Goal: Check status: Check status

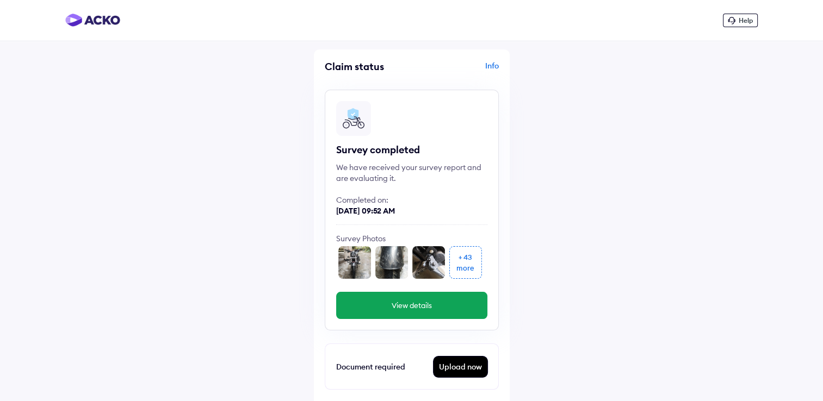
click at [470, 262] on div "+ 43" at bounding box center [466, 257] width 14 height 11
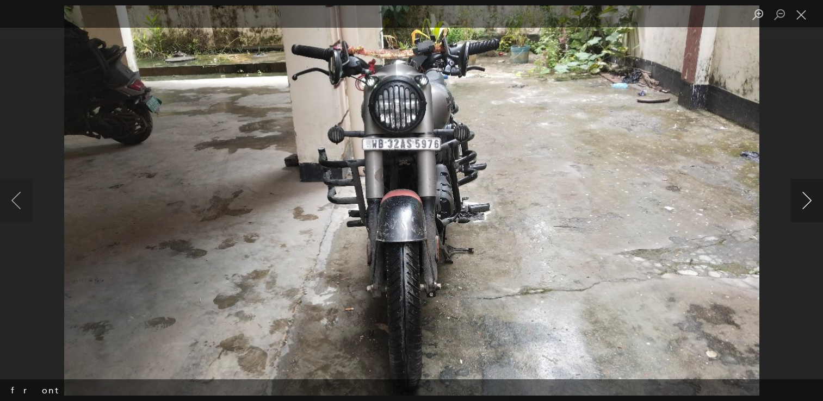
click at [805, 201] on button "Next image" at bounding box center [806, 201] width 33 height 44
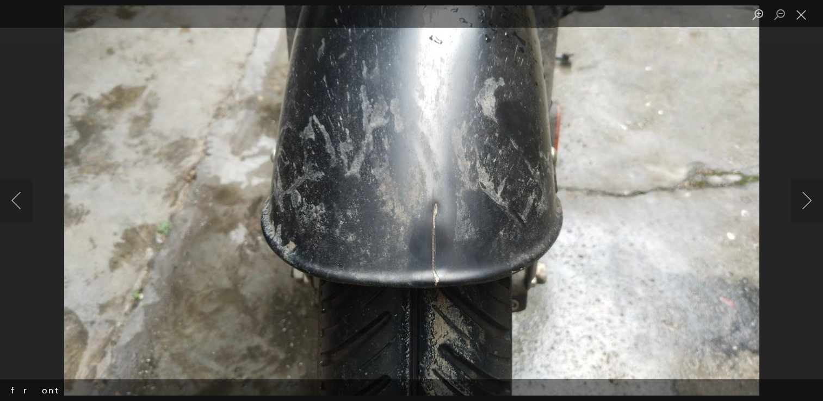
click at [394, 198] on img "Lightbox" at bounding box center [411, 200] width 695 height 391
click at [796, 201] on button "Next image" at bounding box center [806, 201] width 33 height 44
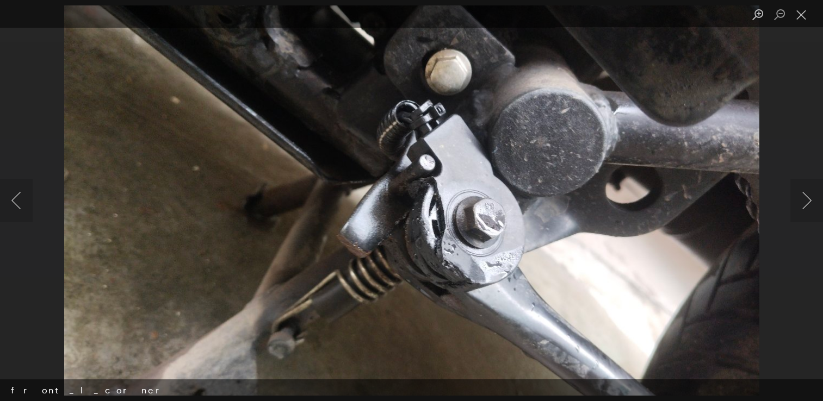
click at [625, 262] on img "Lightbox" at bounding box center [411, 200] width 695 height 391
click at [710, 260] on img "Lightbox" at bounding box center [411, 200] width 695 height 391
click at [8, 201] on button "Previous image" at bounding box center [16, 201] width 33 height 44
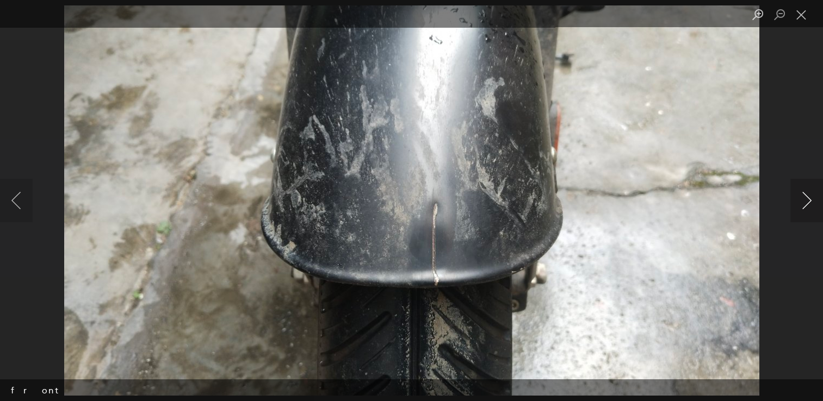
drag, startPoint x: 469, startPoint y: 186, endPoint x: 803, endPoint y: 192, distance: 333.5
click at [803, 192] on button "Next image" at bounding box center [806, 201] width 33 height 44
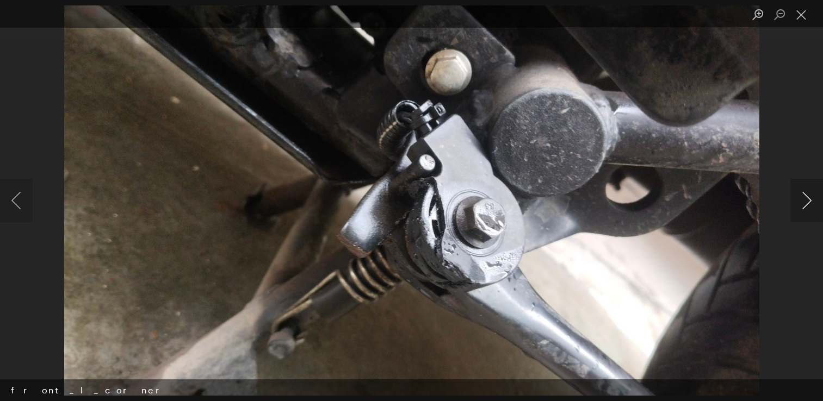
click at [803, 192] on button "Next image" at bounding box center [806, 201] width 33 height 44
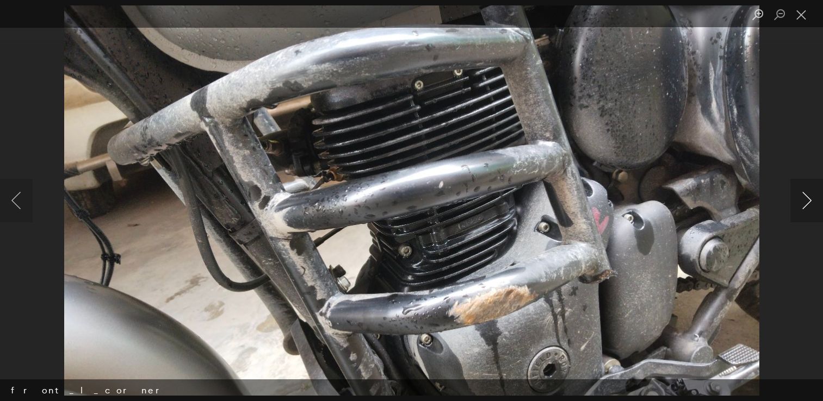
click at [801, 212] on button "Next image" at bounding box center [806, 201] width 33 height 44
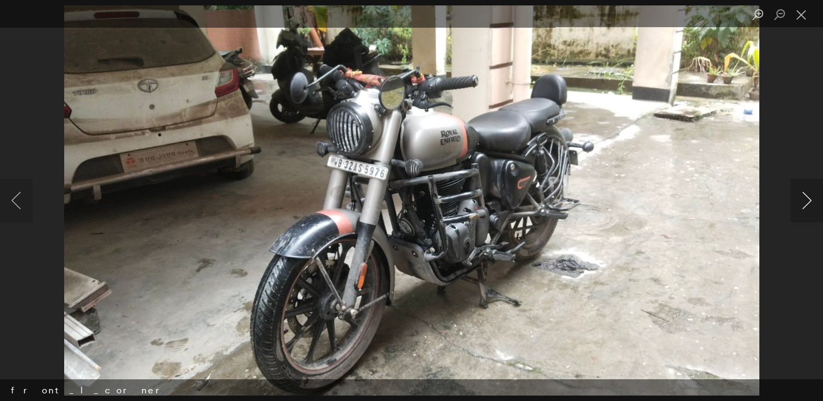
click at [805, 199] on button "Next image" at bounding box center [806, 201] width 33 height 44
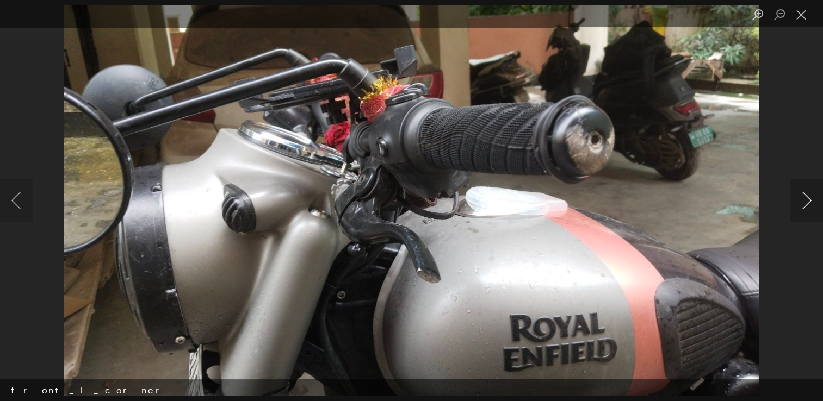
click at [808, 192] on button "Next image" at bounding box center [806, 201] width 33 height 44
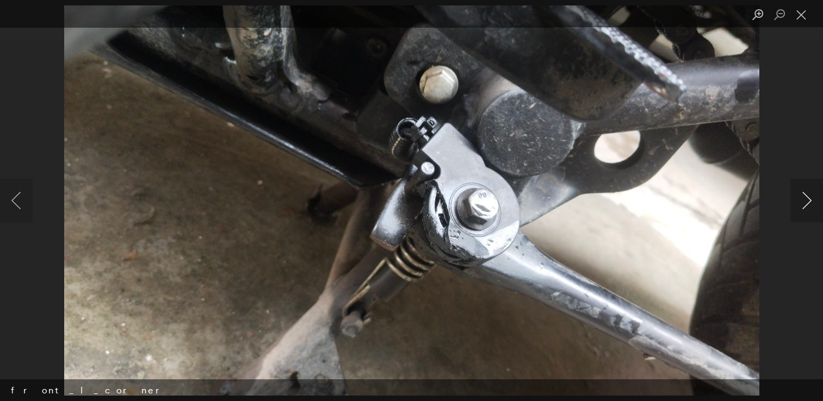
click at [808, 192] on button "Next image" at bounding box center [806, 201] width 33 height 44
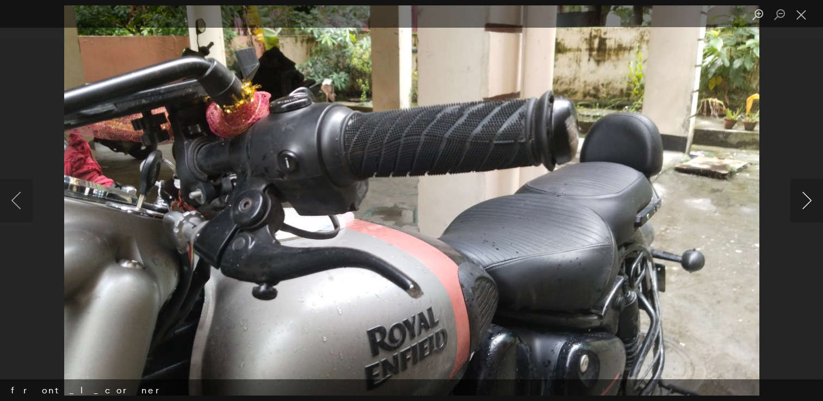
click at [808, 192] on button "Next image" at bounding box center [806, 201] width 33 height 44
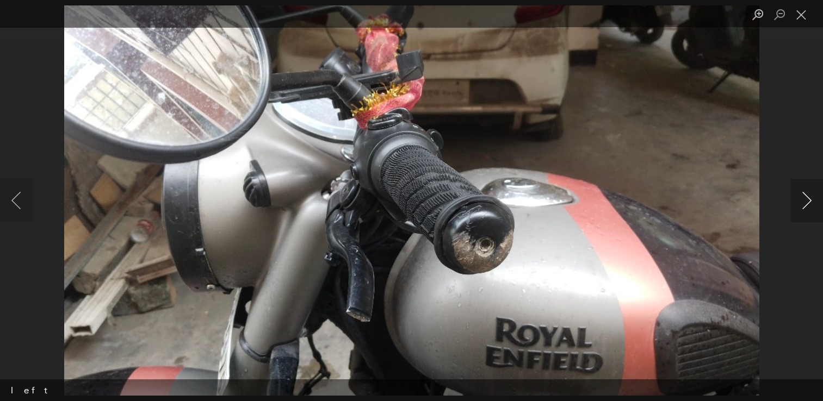
click at [808, 192] on button "Next image" at bounding box center [806, 201] width 33 height 44
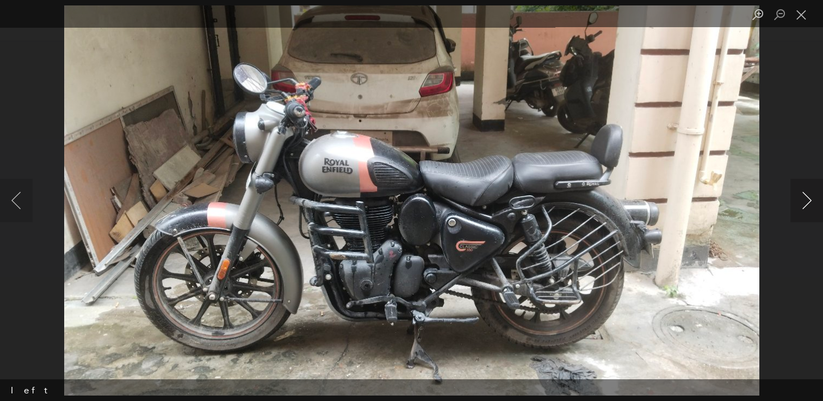
click at [808, 192] on button "Next image" at bounding box center [806, 201] width 33 height 44
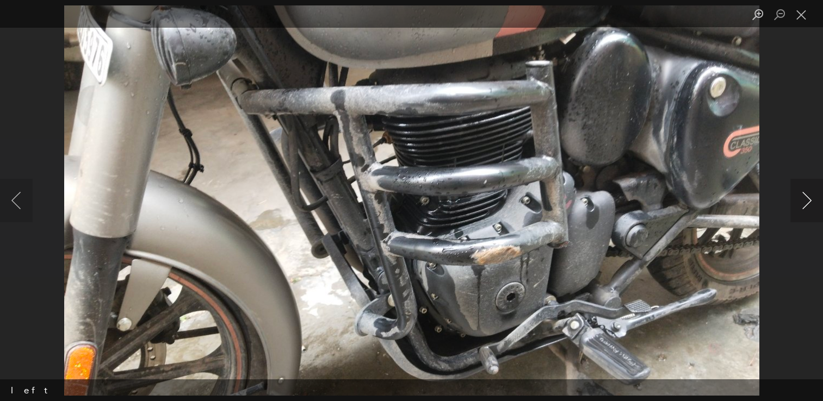
click at [808, 192] on button "Next image" at bounding box center [806, 201] width 33 height 44
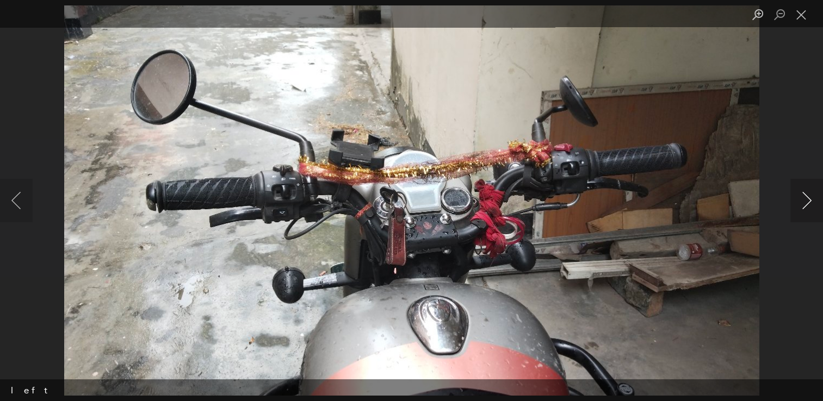
click at [803, 197] on button "Next image" at bounding box center [806, 201] width 33 height 44
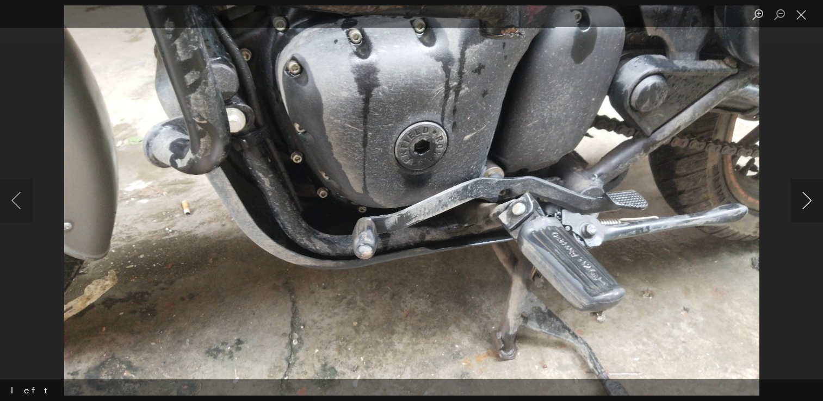
click at [809, 213] on button "Next image" at bounding box center [806, 201] width 33 height 44
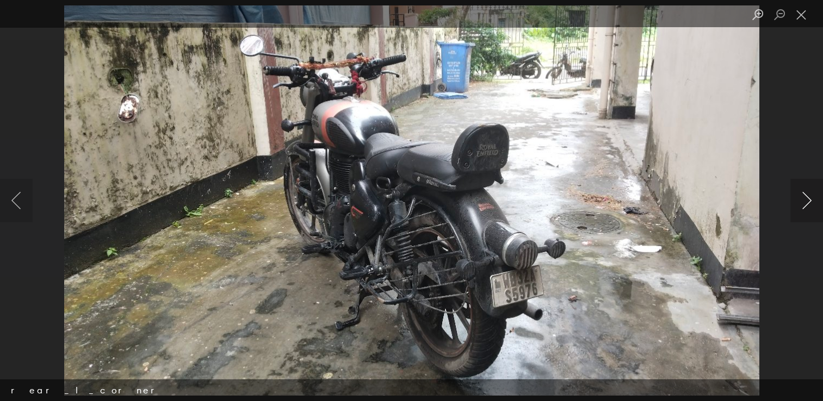
click at [805, 208] on button "Next image" at bounding box center [806, 201] width 33 height 44
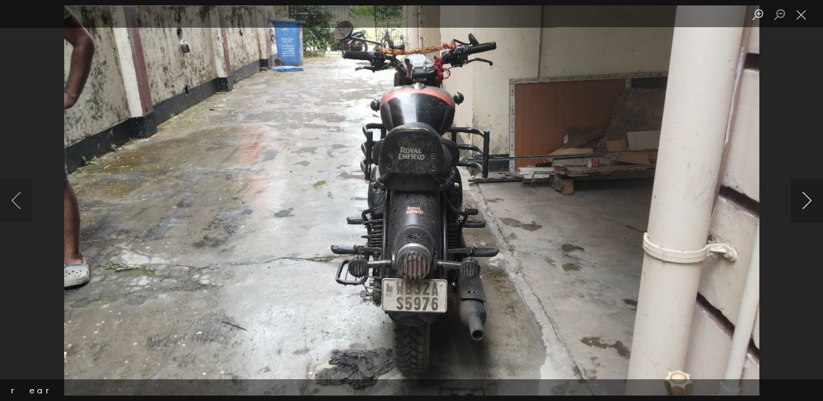
click at [805, 208] on button "Next image" at bounding box center [806, 201] width 33 height 44
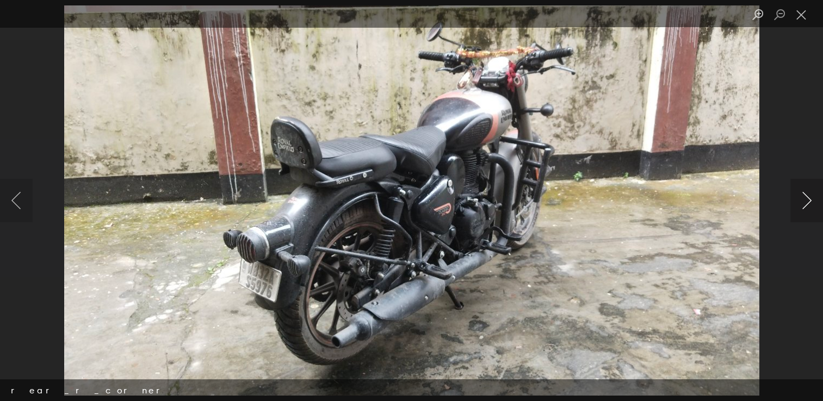
click at [805, 208] on button "Next image" at bounding box center [806, 201] width 33 height 44
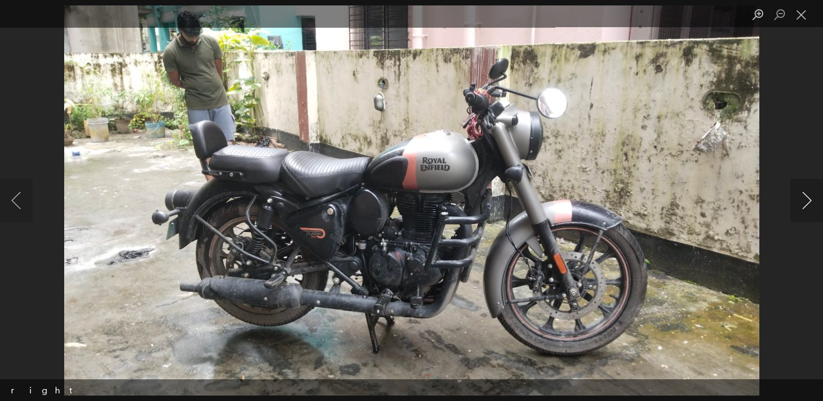
click at [805, 208] on button "Next image" at bounding box center [806, 201] width 33 height 44
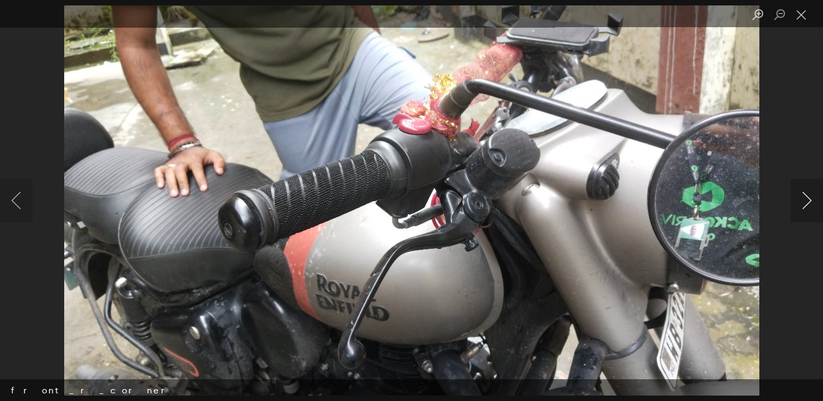
click at [805, 208] on button "Next image" at bounding box center [806, 201] width 33 height 44
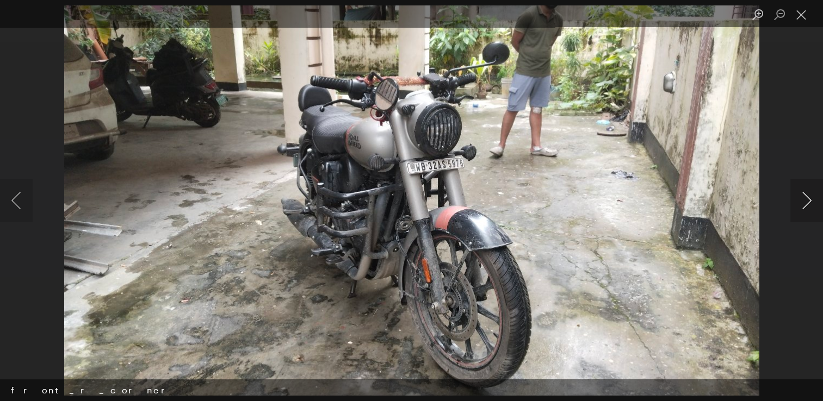
click at [805, 208] on button "Next image" at bounding box center [806, 201] width 33 height 44
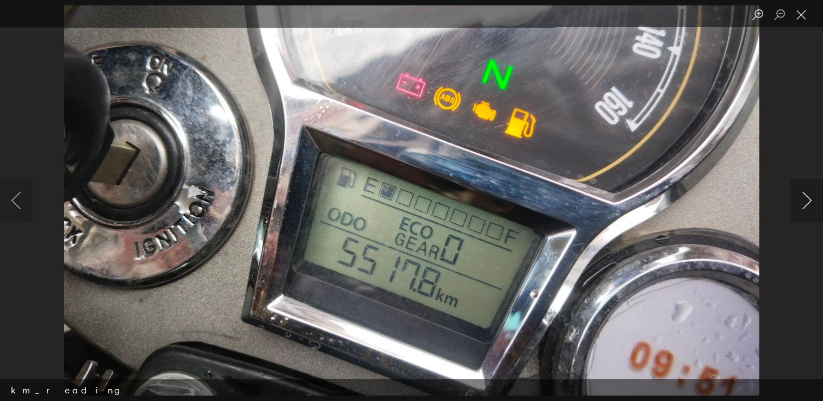
click at [805, 208] on button "Next image" at bounding box center [806, 201] width 33 height 44
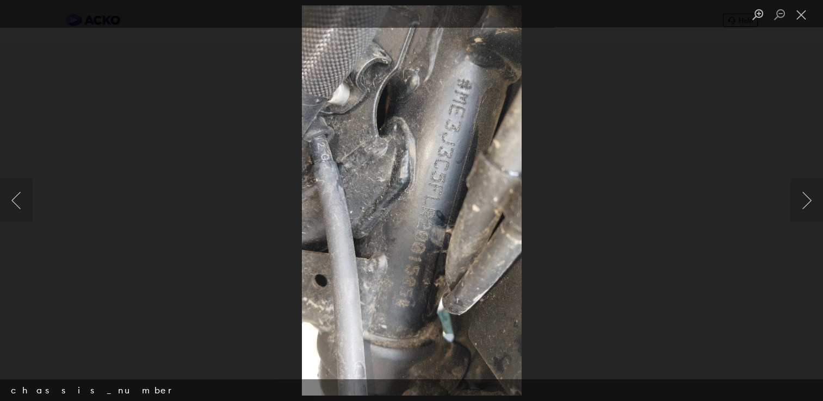
click at [327, 170] on img "Lightbox" at bounding box center [411, 200] width 220 height 391
click at [799, 209] on button "Next image" at bounding box center [806, 201] width 33 height 44
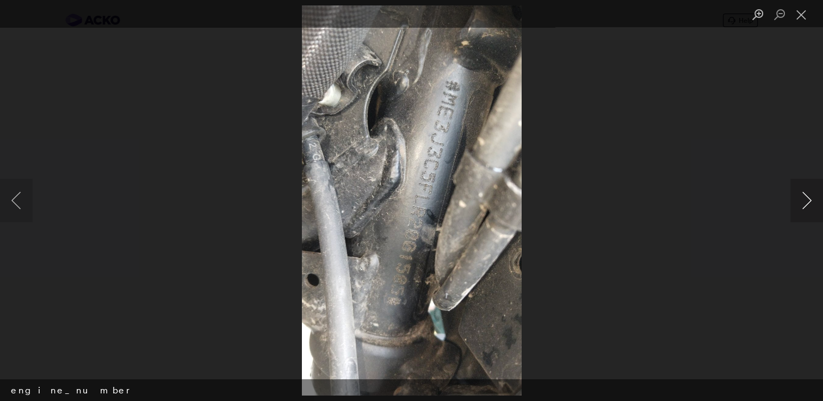
click at [799, 209] on button "Next image" at bounding box center [806, 201] width 33 height 44
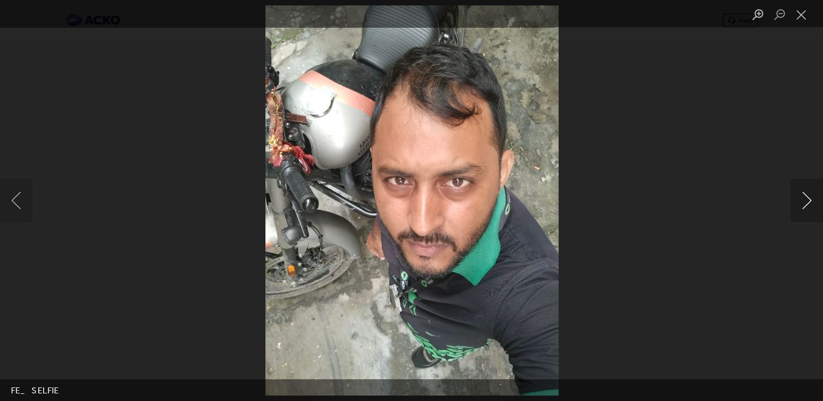
click at [799, 209] on button "Next image" at bounding box center [806, 201] width 33 height 44
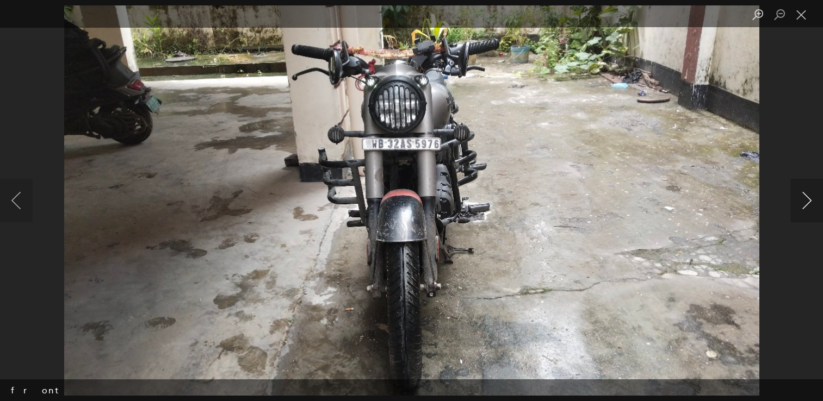
click at [799, 209] on button "Next image" at bounding box center [806, 201] width 33 height 44
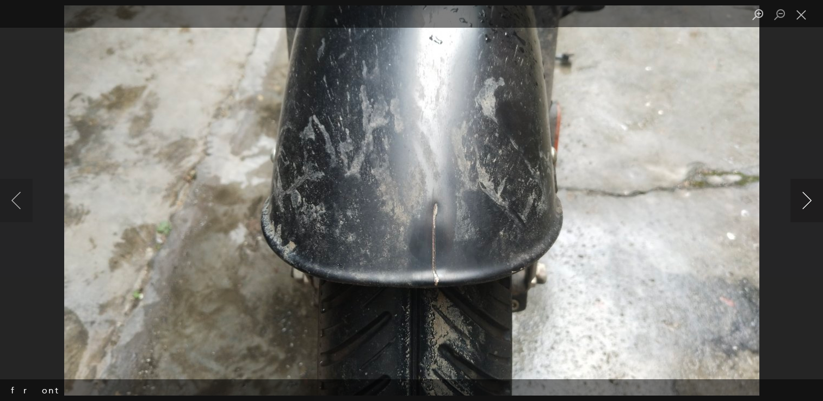
click at [799, 209] on button "Next image" at bounding box center [806, 201] width 33 height 44
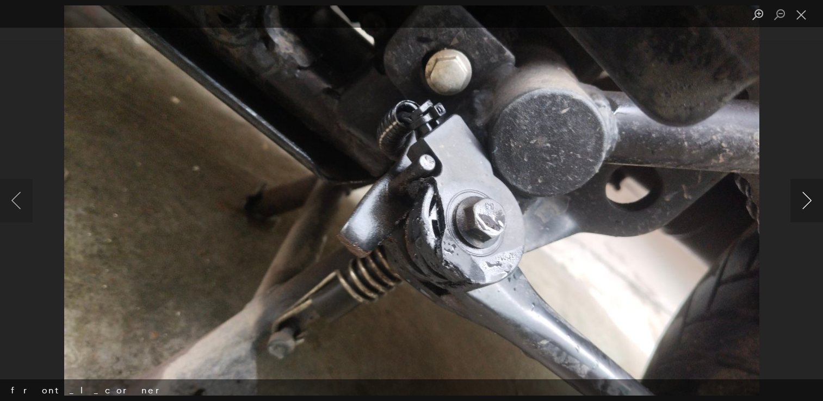
click at [799, 209] on button "Next image" at bounding box center [806, 201] width 33 height 44
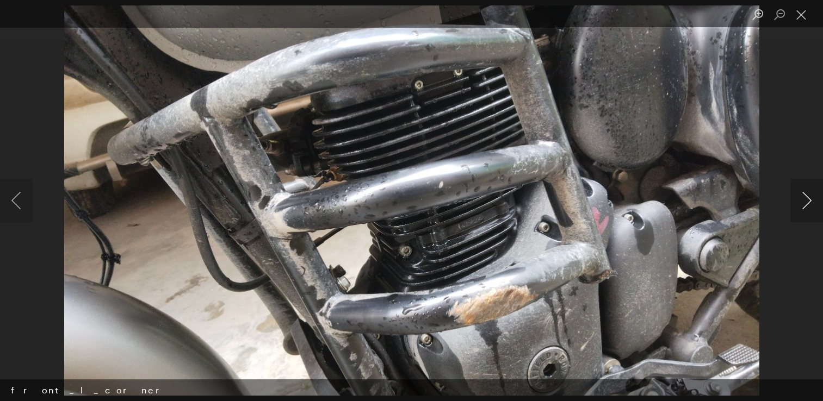
click at [799, 209] on button "Next image" at bounding box center [806, 201] width 33 height 44
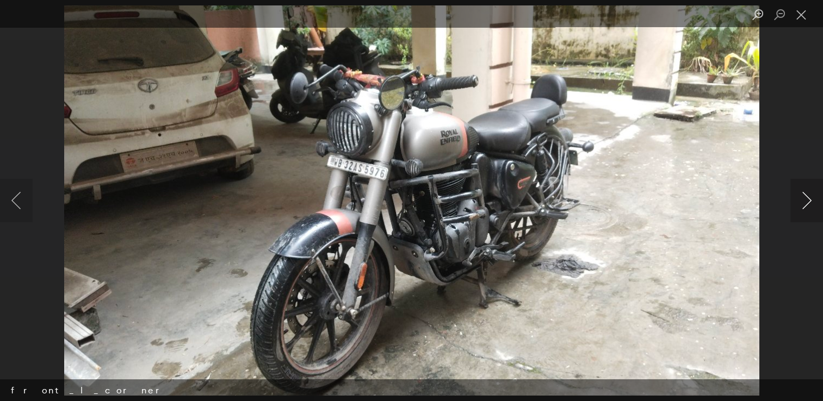
click at [799, 209] on button "Next image" at bounding box center [806, 201] width 33 height 44
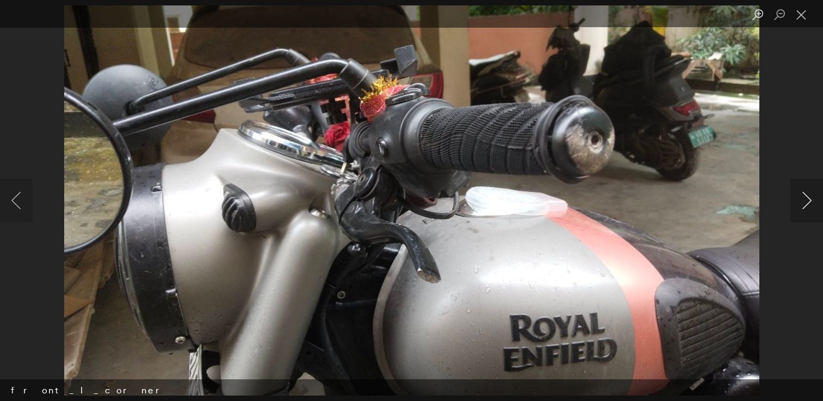
click at [799, 209] on button "Next image" at bounding box center [806, 201] width 33 height 44
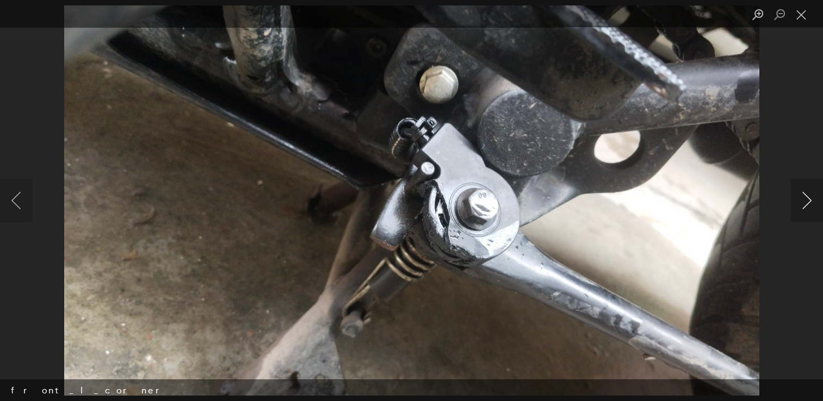
click at [799, 209] on button "Next image" at bounding box center [806, 201] width 33 height 44
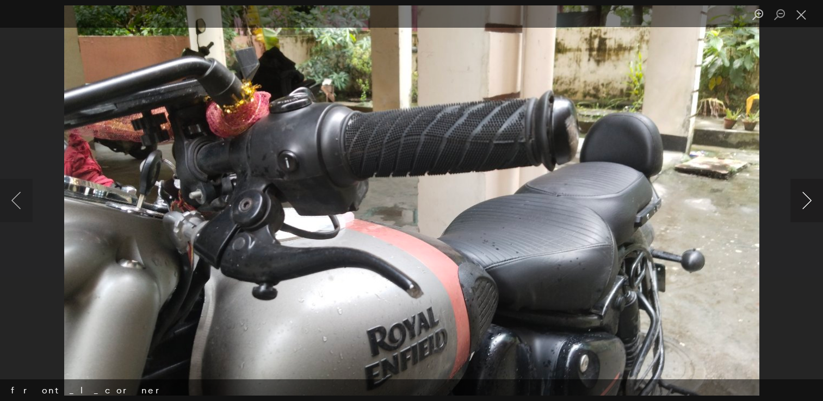
click at [799, 209] on button "Next image" at bounding box center [806, 201] width 33 height 44
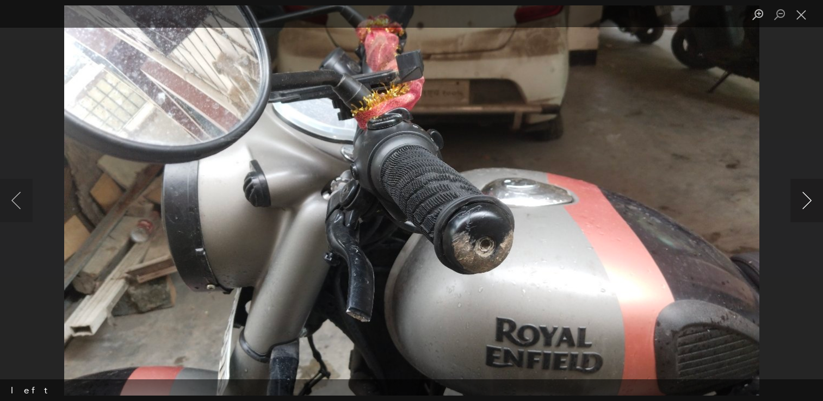
click at [799, 209] on button "Next image" at bounding box center [806, 201] width 33 height 44
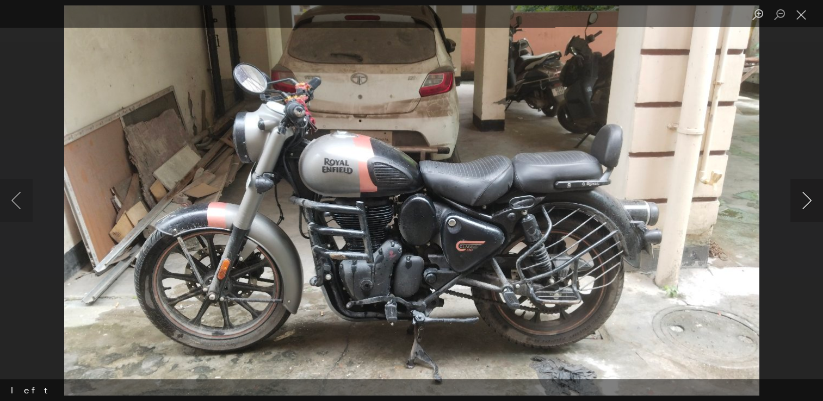
click at [799, 209] on button "Next image" at bounding box center [806, 201] width 33 height 44
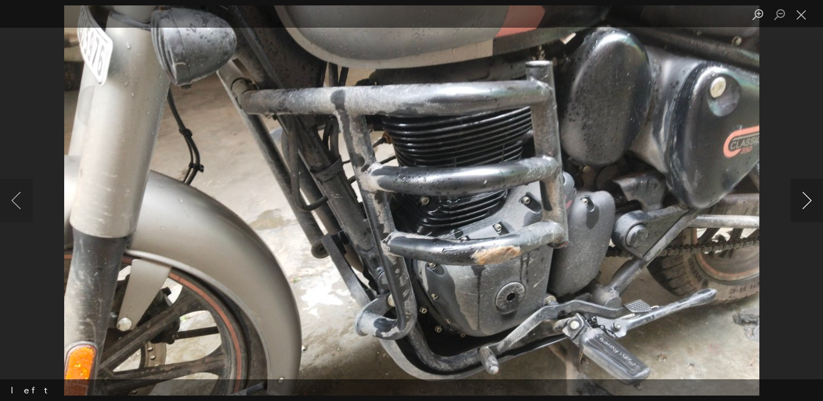
click at [799, 209] on button "Next image" at bounding box center [806, 201] width 33 height 44
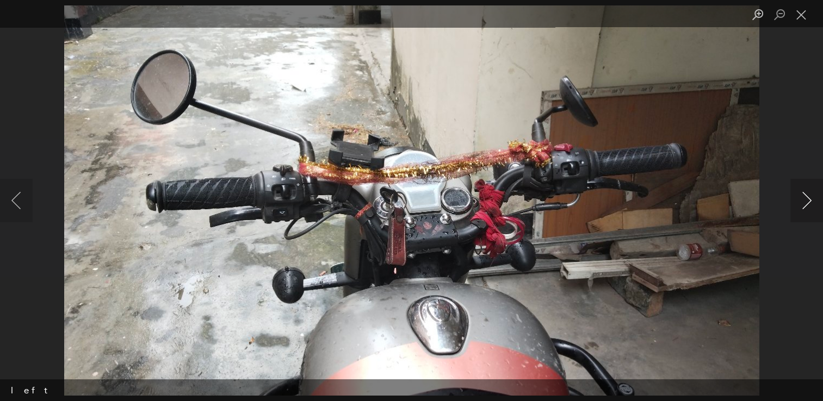
click at [799, 209] on button "Next image" at bounding box center [806, 201] width 33 height 44
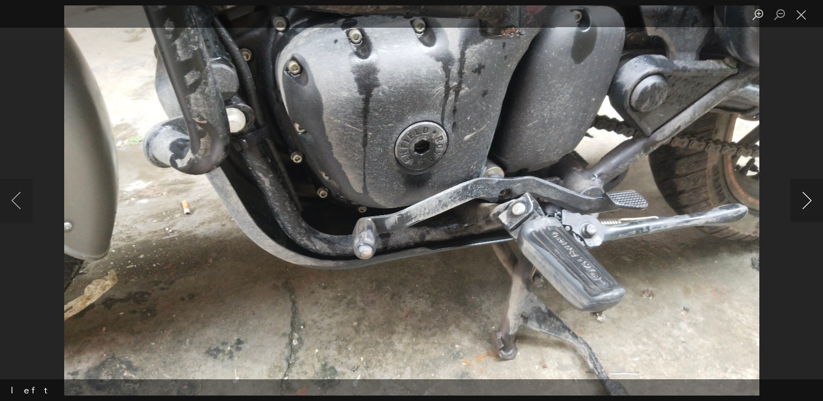
click at [799, 209] on button "Next image" at bounding box center [806, 201] width 33 height 44
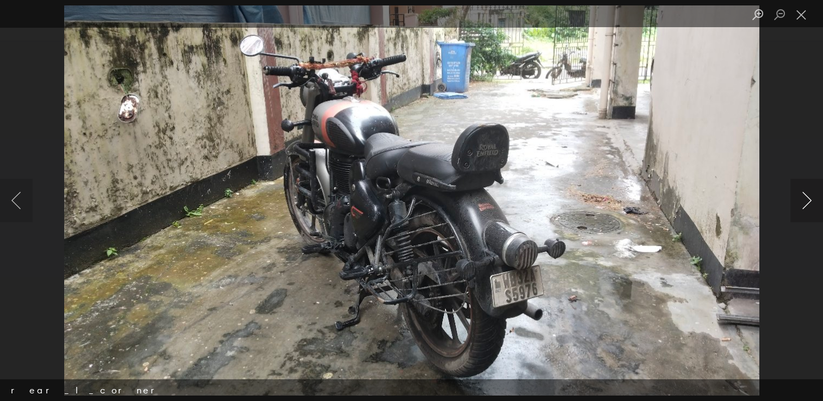
click at [799, 209] on button "Next image" at bounding box center [806, 201] width 33 height 44
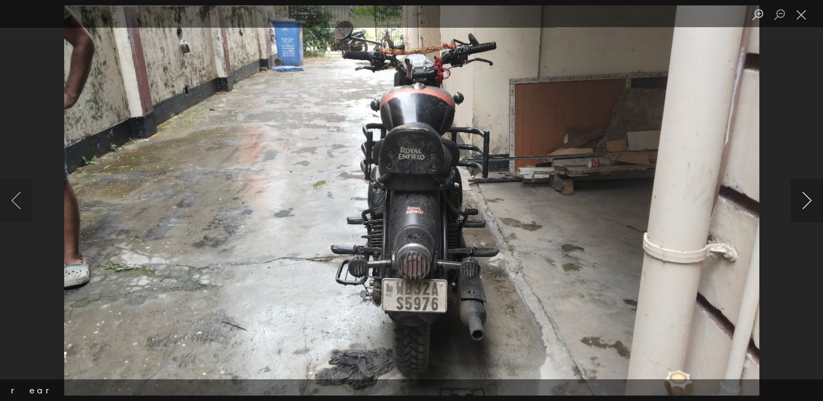
click at [799, 209] on button "Next image" at bounding box center [806, 201] width 33 height 44
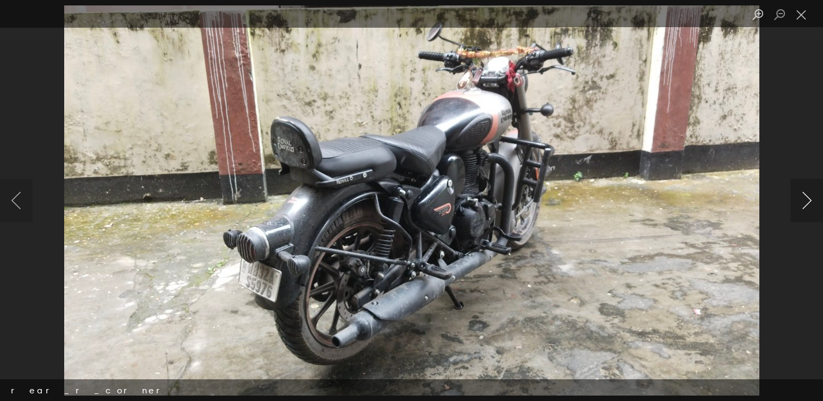
click at [798, 197] on button "Next image" at bounding box center [806, 201] width 33 height 44
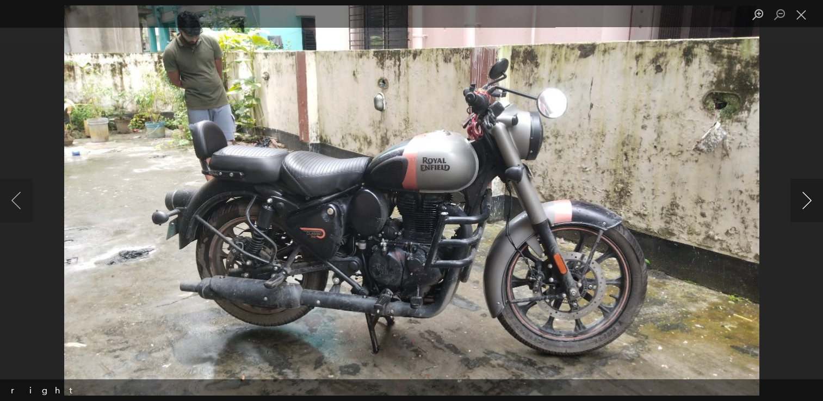
click at [798, 197] on button "Next image" at bounding box center [806, 201] width 33 height 44
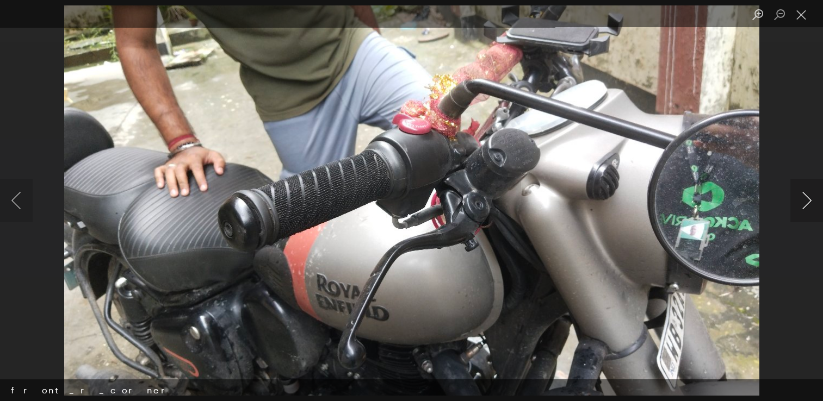
click at [798, 197] on button "Next image" at bounding box center [806, 201] width 33 height 44
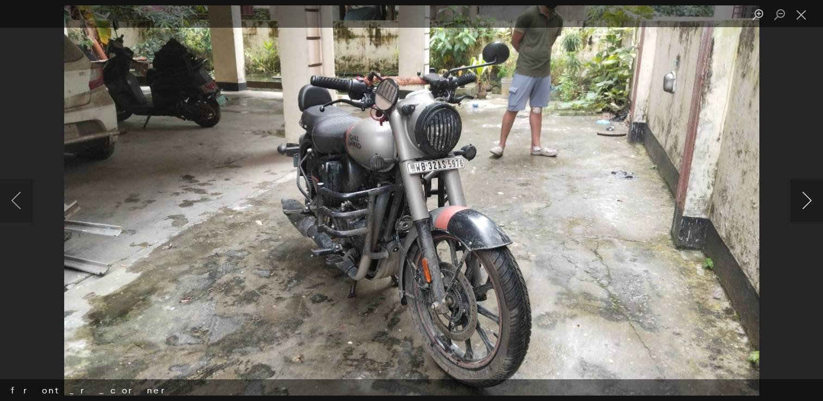
click at [798, 197] on button "Next image" at bounding box center [806, 201] width 33 height 44
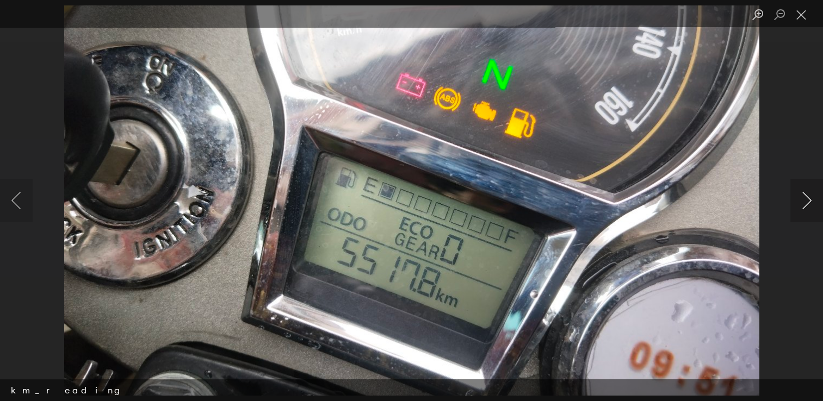
click at [798, 197] on button "Next image" at bounding box center [806, 201] width 33 height 44
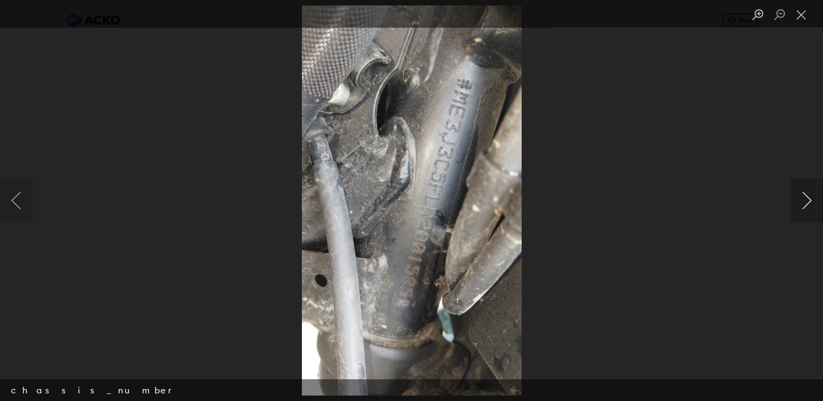
click at [798, 197] on button "Next image" at bounding box center [806, 201] width 33 height 44
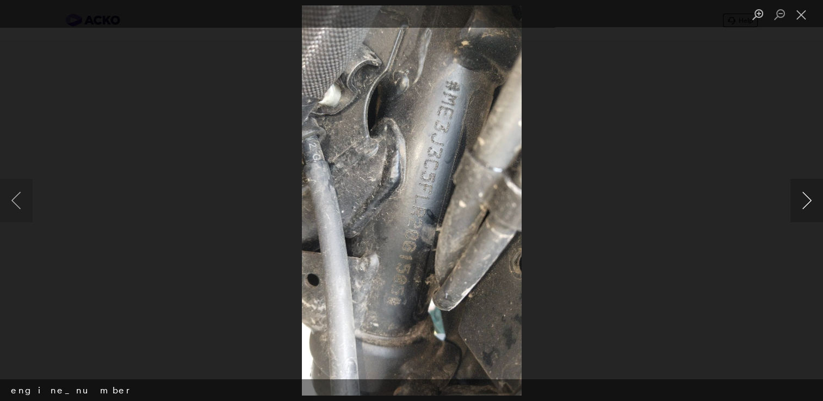
click at [798, 197] on button "Next image" at bounding box center [806, 201] width 33 height 44
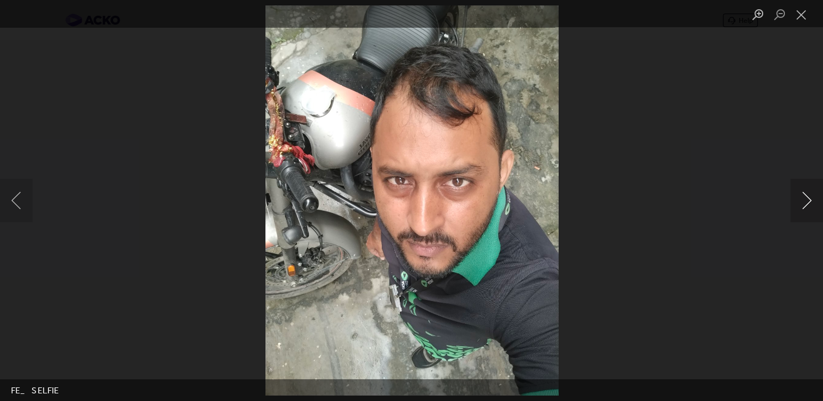
click at [798, 197] on button "Next image" at bounding box center [806, 201] width 33 height 44
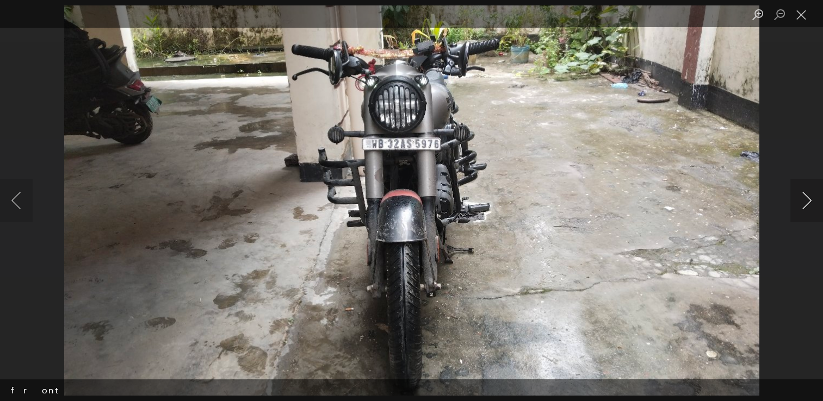
click at [798, 197] on button "Next image" at bounding box center [806, 201] width 33 height 44
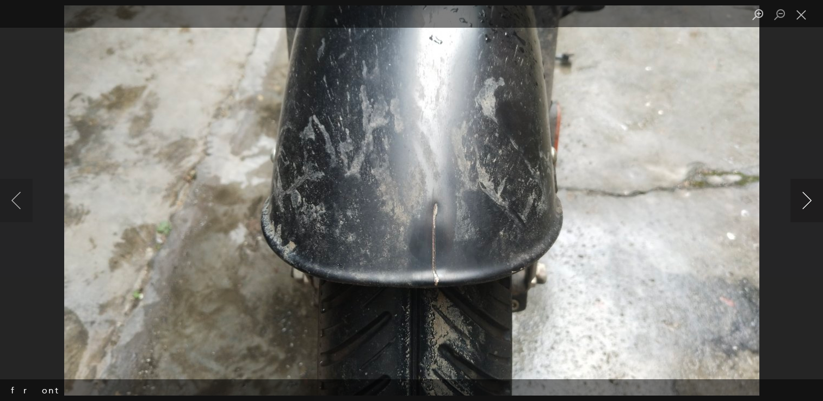
click at [798, 197] on button "Next image" at bounding box center [806, 201] width 33 height 44
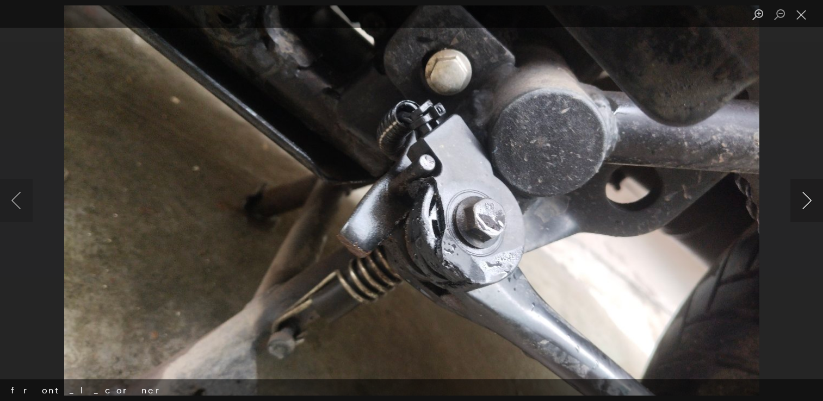
click at [798, 197] on button "Next image" at bounding box center [806, 201] width 33 height 44
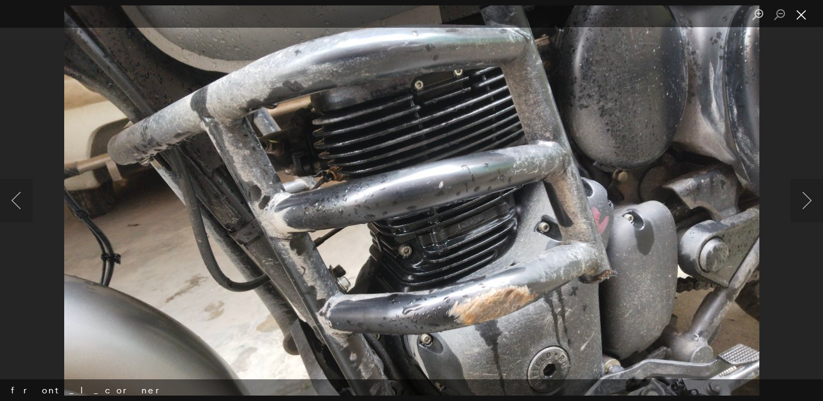
click at [801, 22] on button "Close lightbox" at bounding box center [801, 14] width 22 height 19
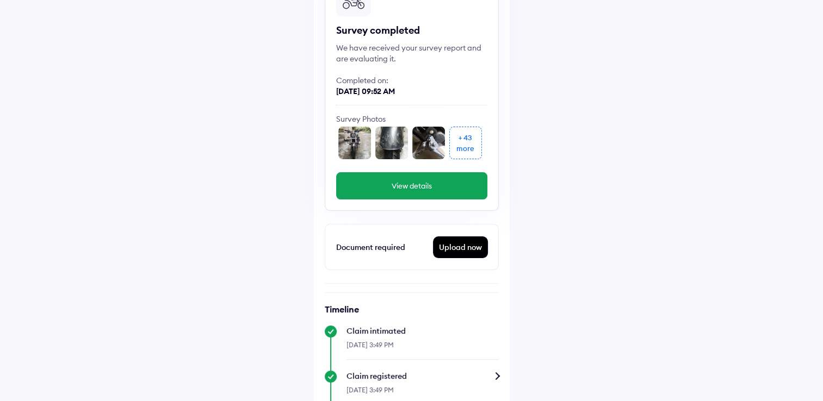
scroll to position [313, 0]
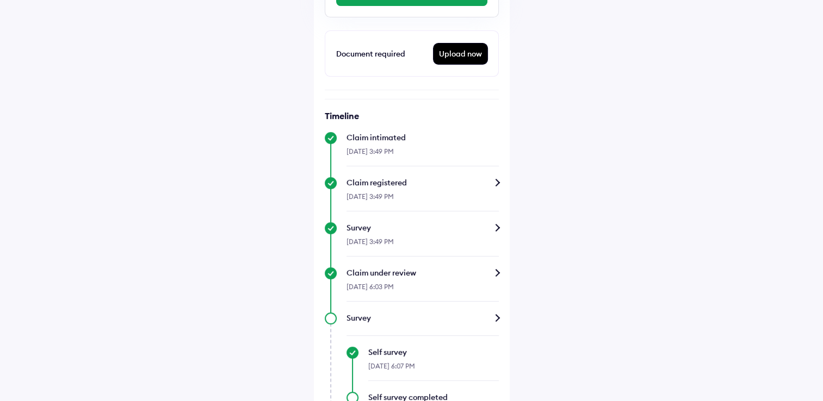
click at [480, 230] on div "Survey" at bounding box center [423, 228] width 152 height 11
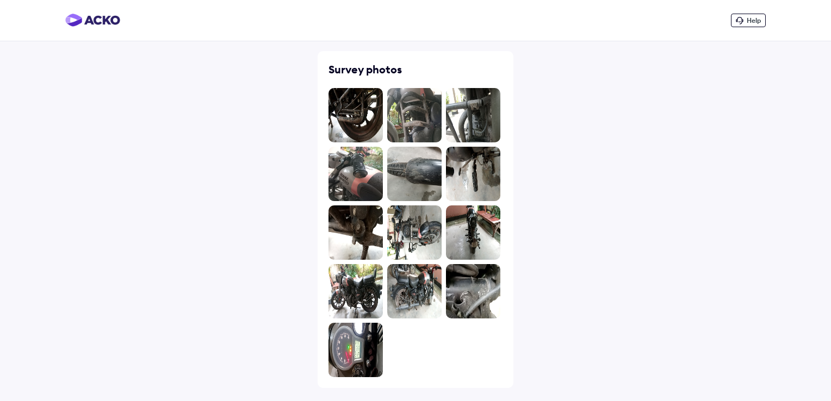
click at [486, 106] on img at bounding box center [473, 115] width 54 height 54
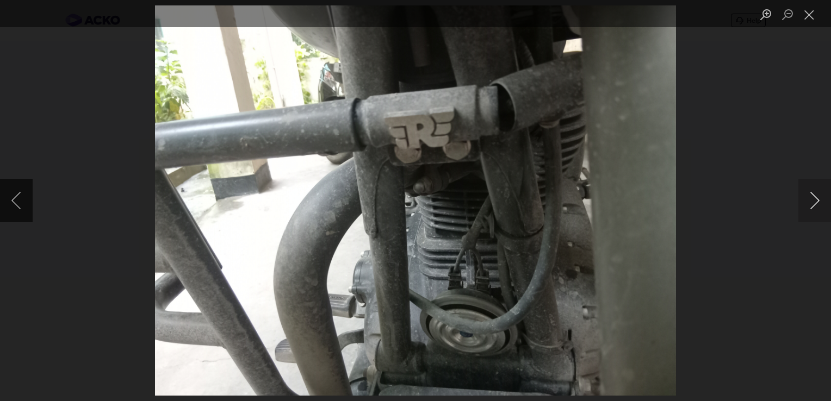
click at [823, 199] on button "Next image" at bounding box center [815, 201] width 33 height 44
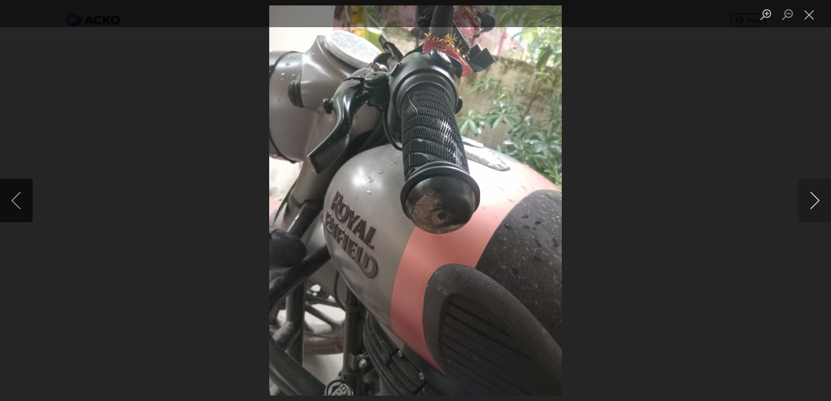
click at [823, 199] on button "Next image" at bounding box center [815, 201] width 33 height 44
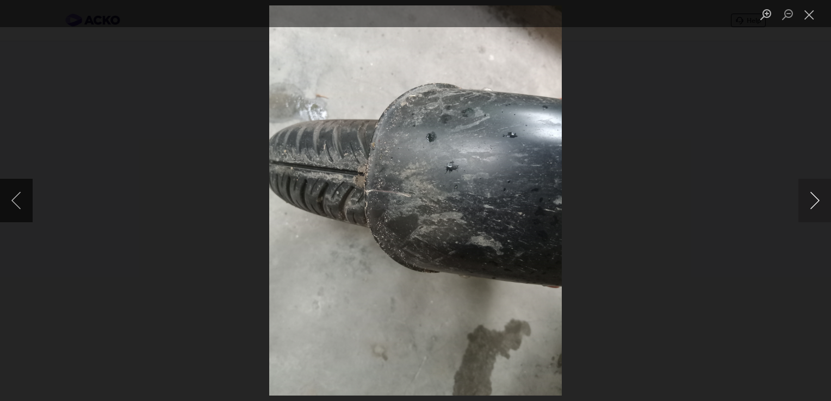
click at [823, 199] on button "Next image" at bounding box center [815, 201] width 33 height 44
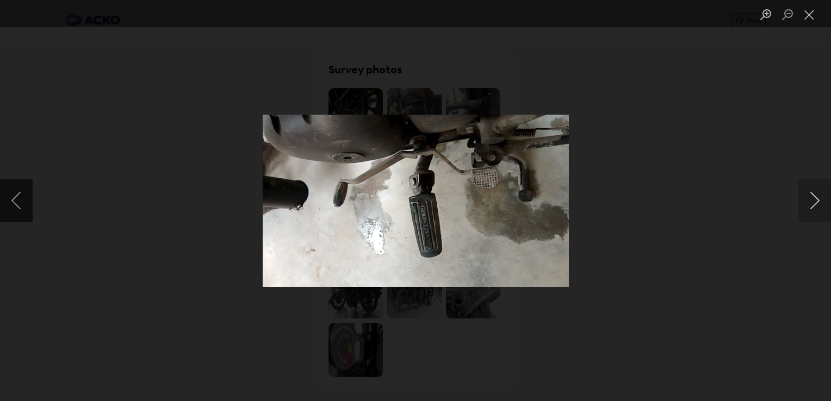
click at [818, 184] on button "Next image" at bounding box center [815, 201] width 33 height 44
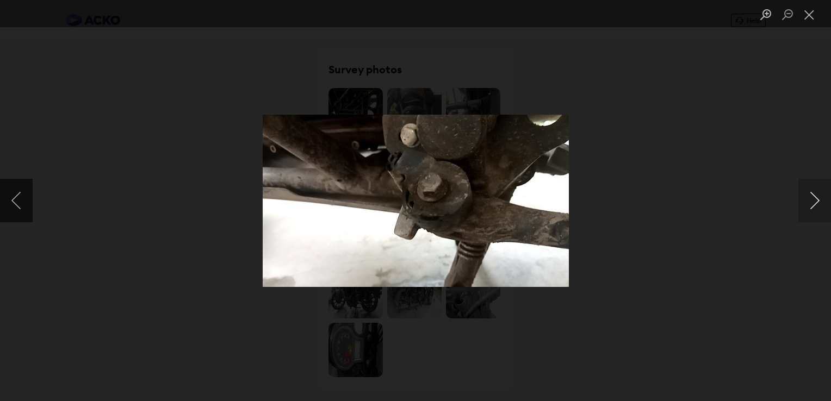
click at [818, 184] on button "Next image" at bounding box center [815, 201] width 33 height 44
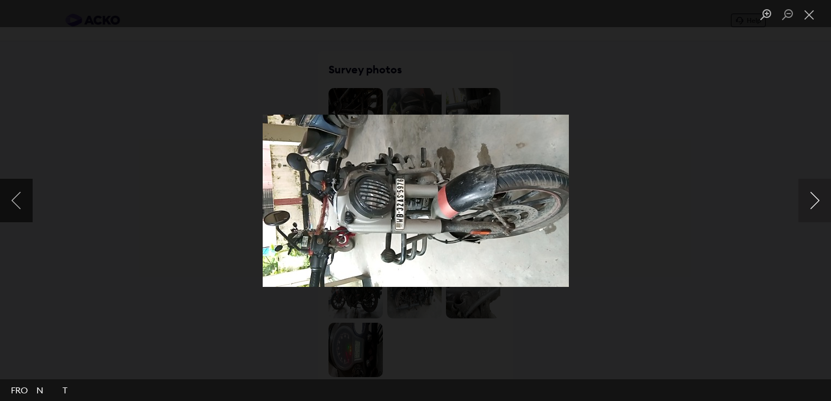
click at [818, 184] on button "Next image" at bounding box center [815, 201] width 33 height 44
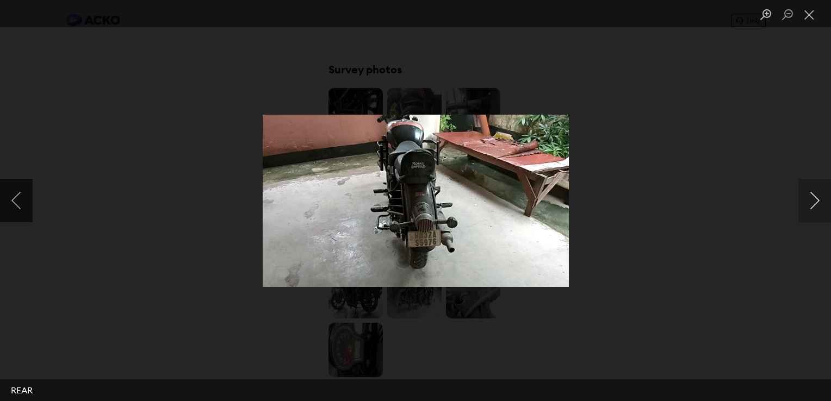
click at [818, 184] on button "Next image" at bounding box center [815, 201] width 33 height 44
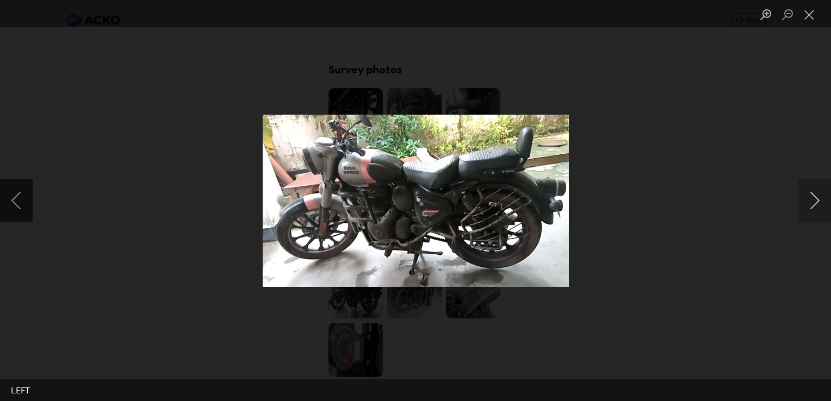
click at [818, 184] on button "Next image" at bounding box center [815, 201] width 33 height 44
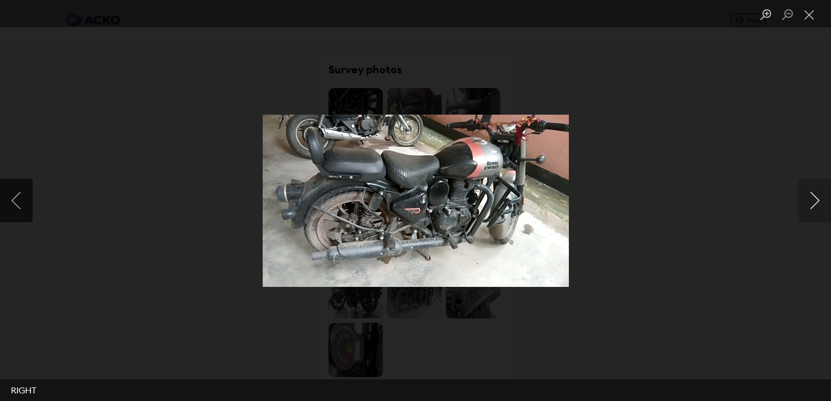
click at [818, 184] on button "Next image" at bounding box center [815, 201] width 33 height 44
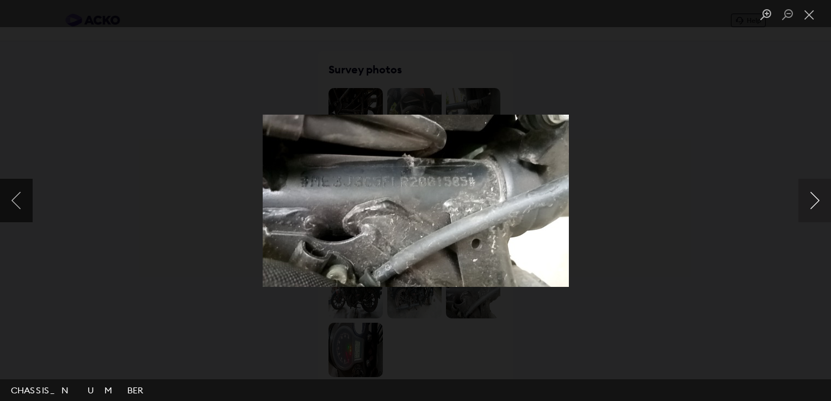
click at [818, 184] on button "Next image" at bounding box center [815, 201] width 33 height 44
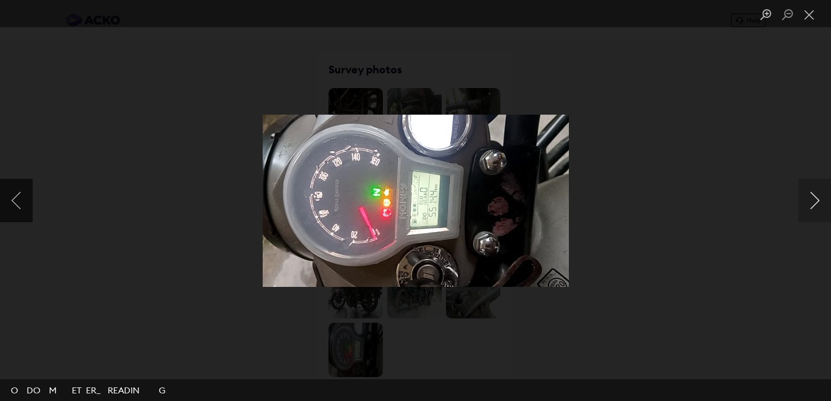
click at [818, 184] on button "Next image" at bounding box center [815, 201] width 33 height 44
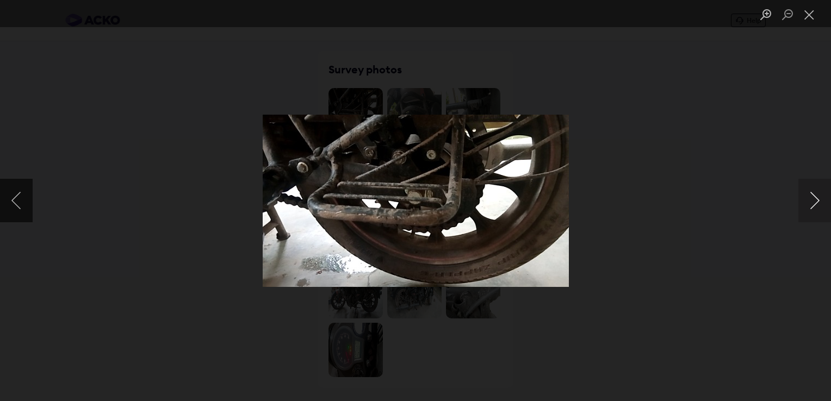
click at [818, 184] on button "Next image" at bounding box center [815, 201] width 33 height 44
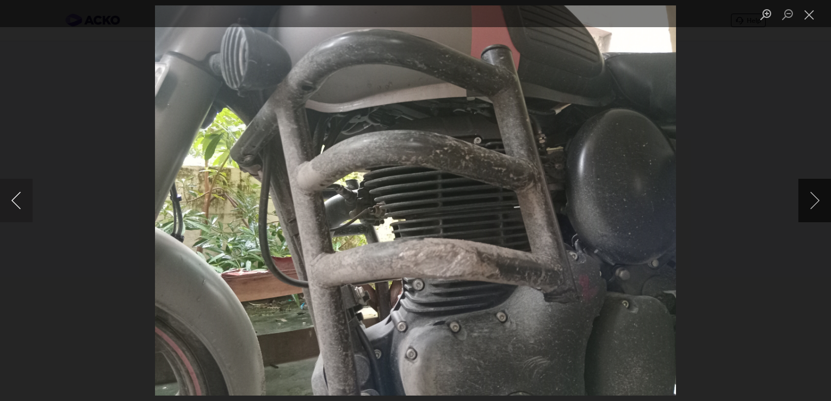
click at [22, 206] on button "Previous image" at bounding box center [16, 201] width 33 height 44
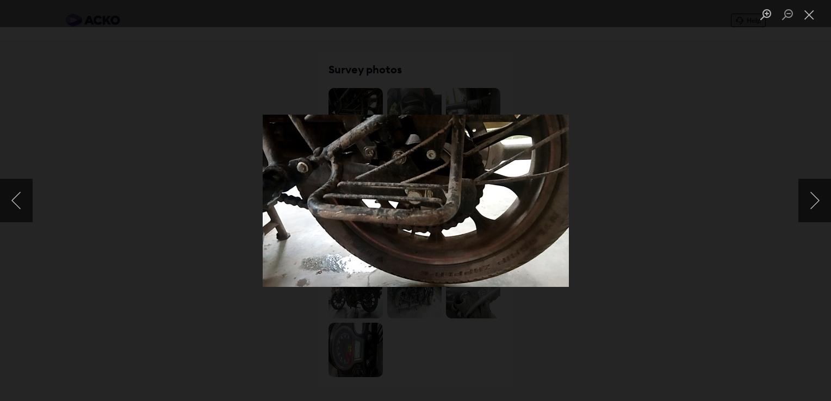
click at [351, 32] on div "Lightbox" at bounding box center [415, 200] width 831 height 401
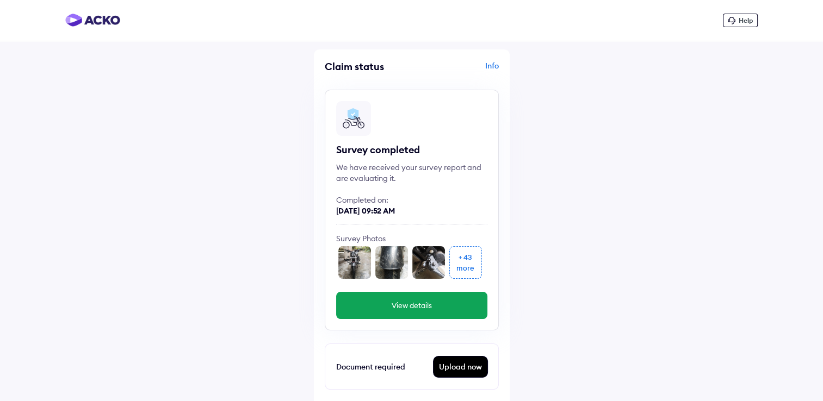
click at [462, 258] on div "+ 43" at bounding box center [466, 257] width 14 height 11
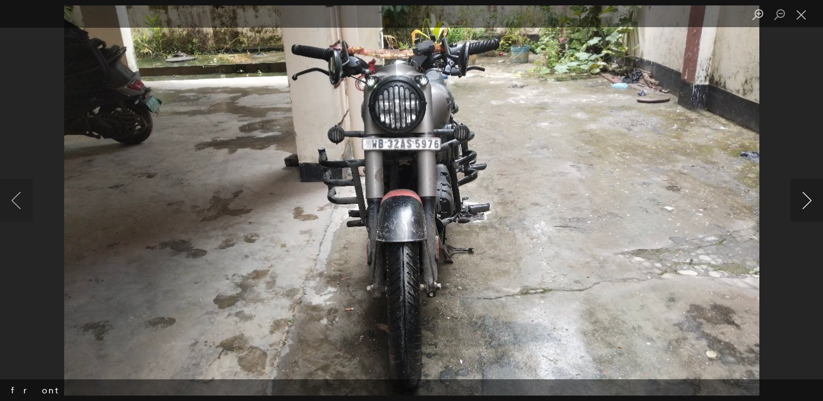
click at [806, 207] on button "Next image" at bounding box center [806, 201] width 33 height 44
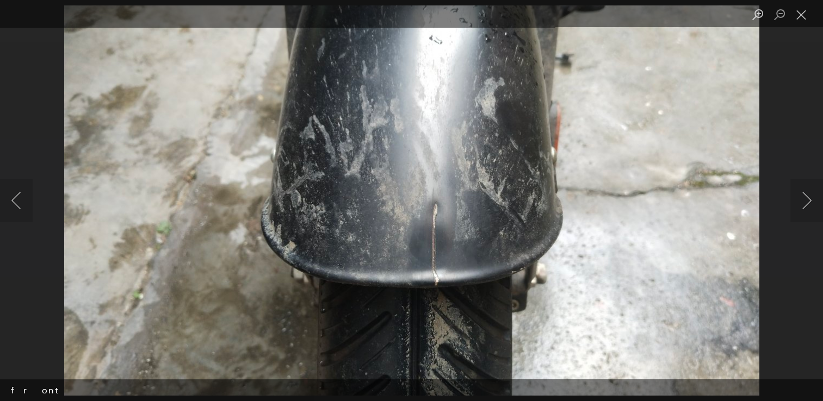
click at [781, 51] on div "Lightbox" at bounding box center [411, 200] width 823 height 401
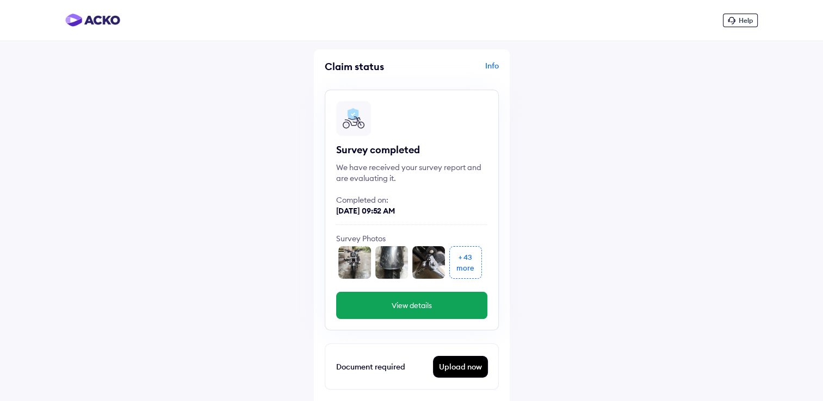
click at [429, 234] on div "Survey Photos" at bounding box center [411, 238] width 151 height 11
click at [474, 267] on div "+ 43 more" at bounding box center [465, 262] width 33 height 33
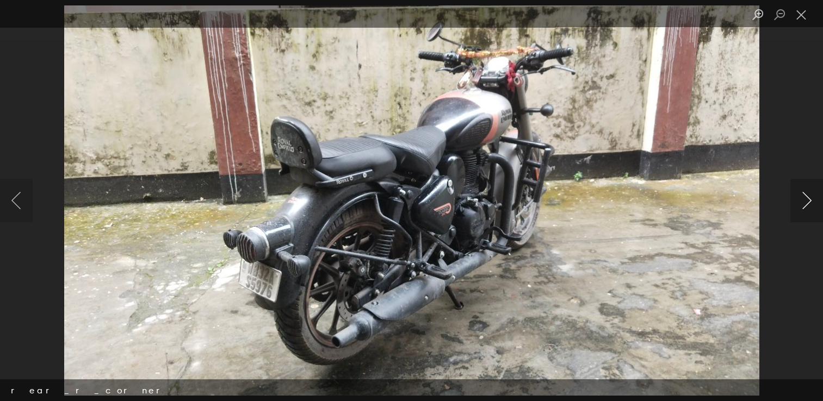
click at [808, 202] on button "Next image" at bounding box center [806, 201] width 33 height 44
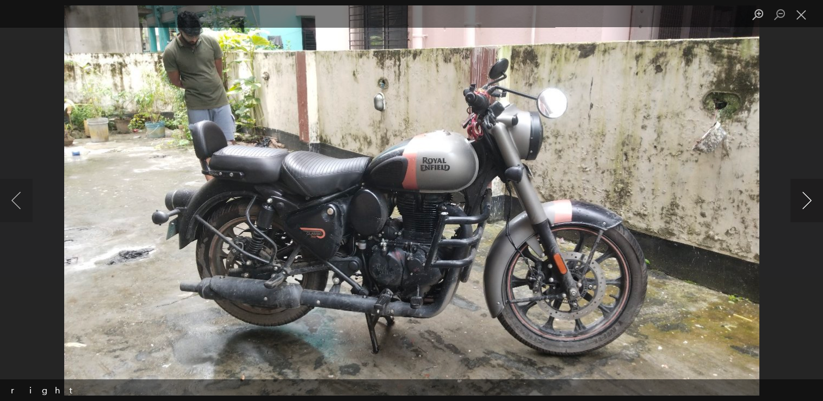
click at [808, 202] on button "Next image" at bounding box center [806, 201] width 33 height 44
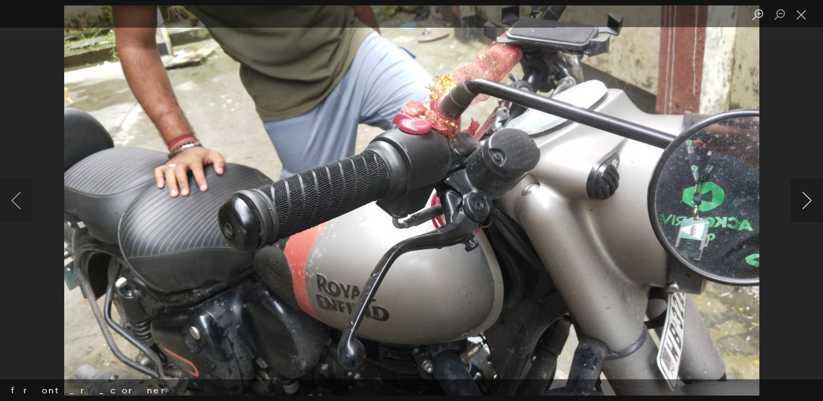
click at [808, 202] on button "Next image" at bounding box center [806, 201] width 33 height 44
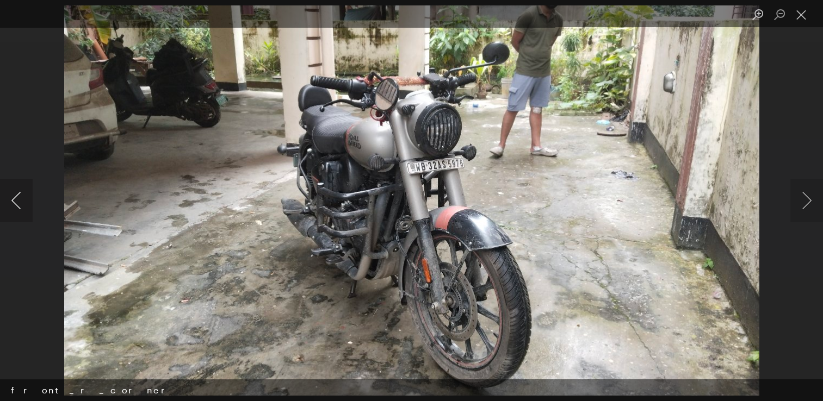
click at [20, 213] on button "Previous image" at bounding box center [16, 201] width 33 height 44
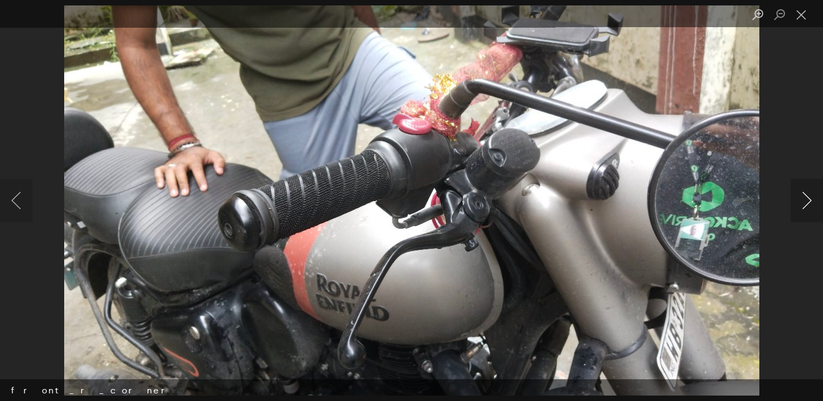
click at [806, 200] on button "Next image" at bounding box center [806, 201] width 33 height 44
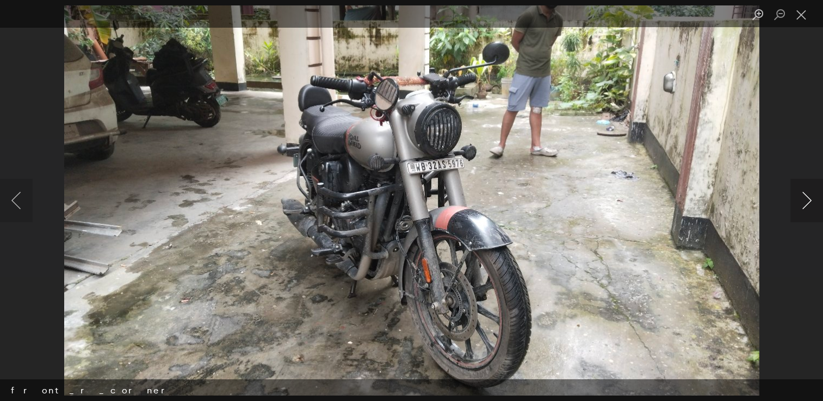
click at [806, 200] on button "Next image" at bounding box center [806, 201] width 33 height 44
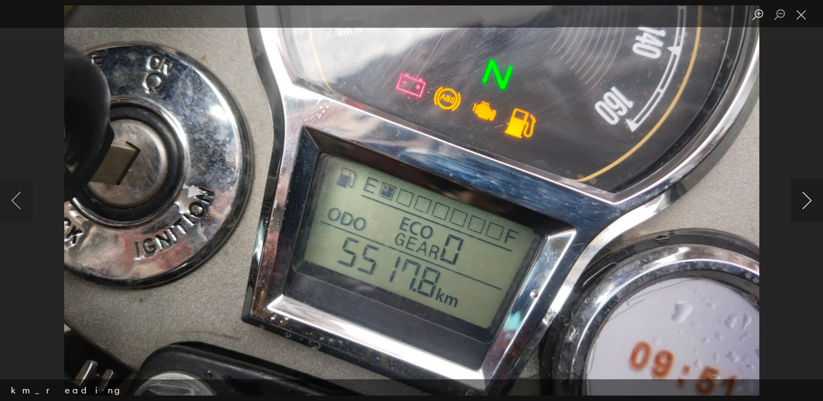
click at [806, 200] on button "Next image" at bounding box center [806, 201] width 33 height 44
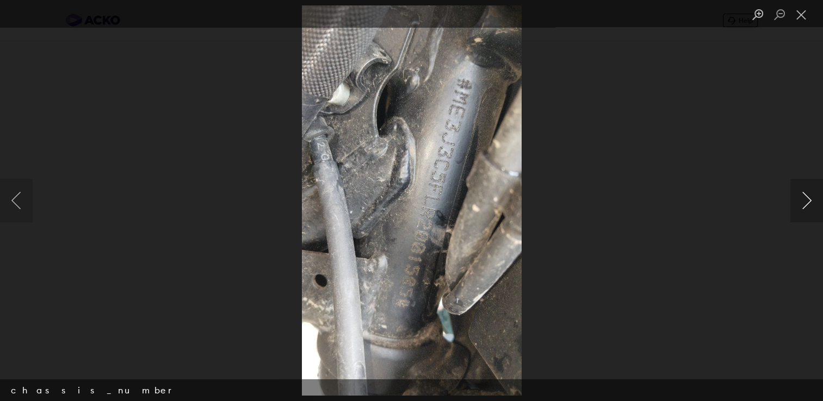
click at [806, 200] on button "Next image" at bounding box center [806, 201] width 33 height 44
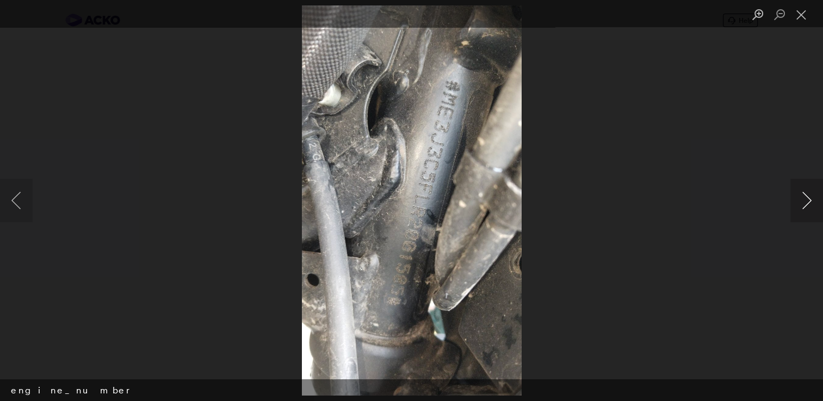
click at [806, 200] on button "Next image" at bounding box center [806, 201] width 33 height 44
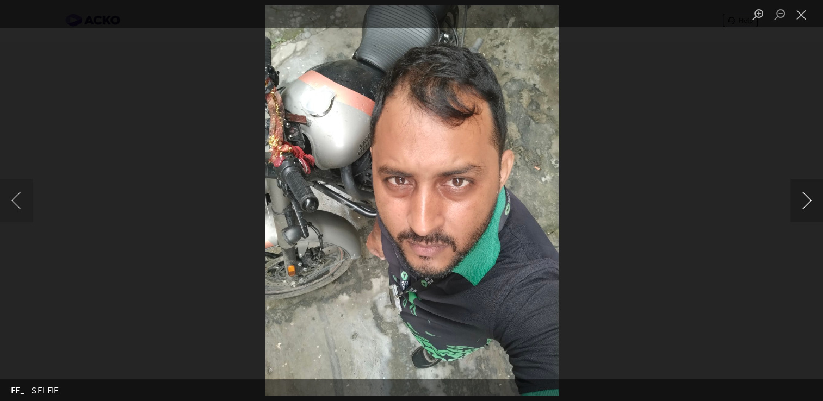
click at [806, 200] on button "Next image" at bounding box center [806, 201] width 33 height 44
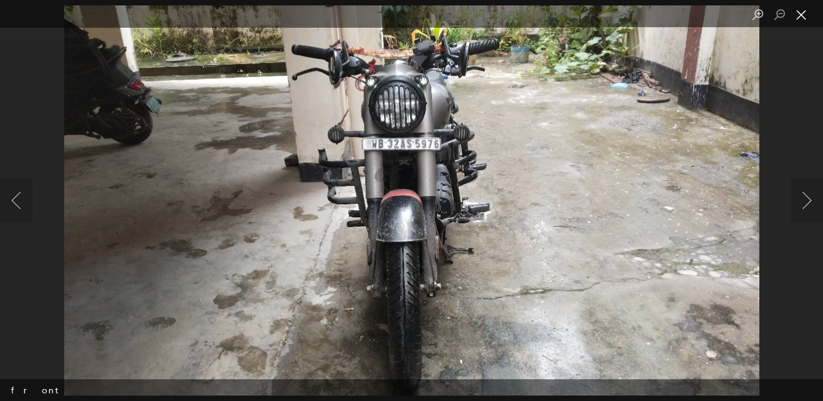
click at [799, 14] on button "Close lightbox" at bounding box center [801, 14] width 22 height 19
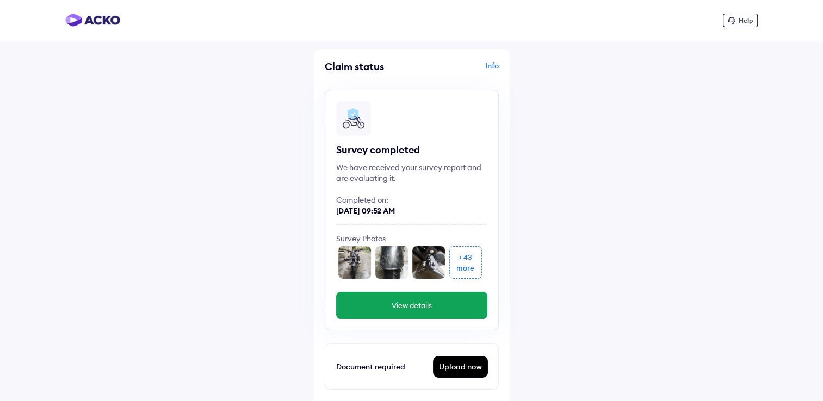
click at [485, 71] on div "Info" at bounding box center [457, 70] width 84 height 21
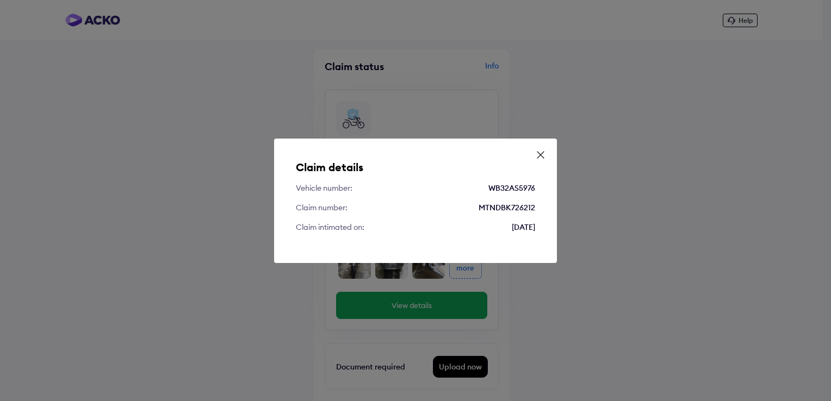
click at [540, 155] on icon at bounding box center [540, 155] width 7 height 7
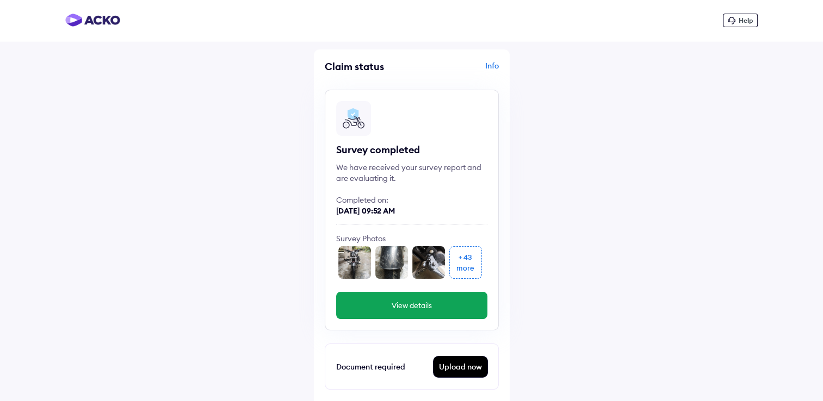
click at [422, 308] on button "View details" at bounding box center [411, 305] width 151 height 27
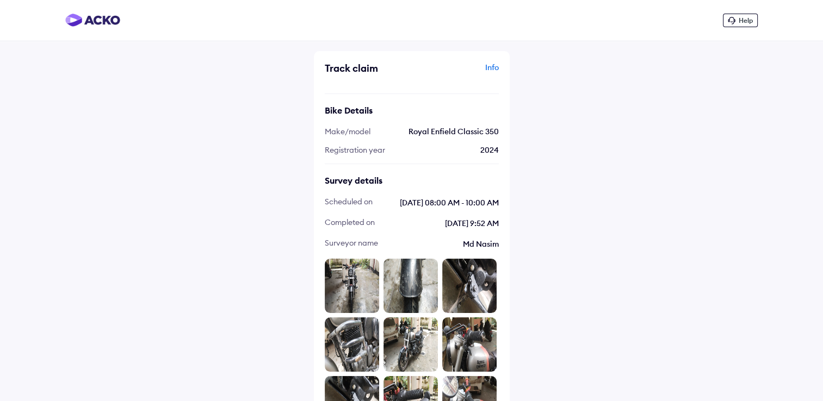
click at [492, 69] on div "Info" at bounding box center [457, 72] width 84 height 21
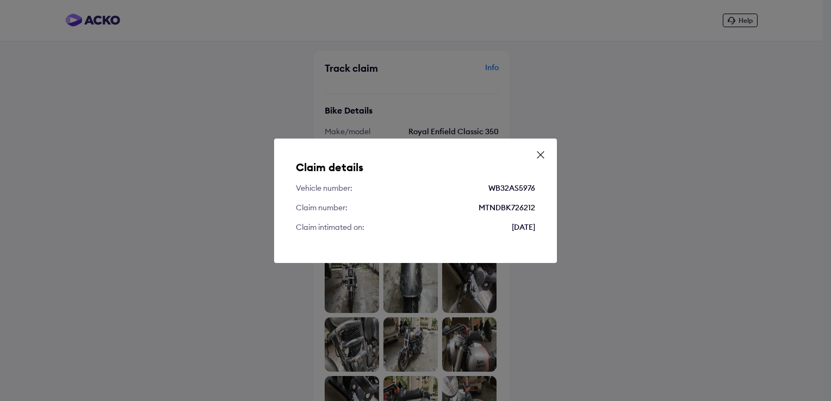
click at [540, 158] on icon at bounding box center [540, 155] width 11 height 11
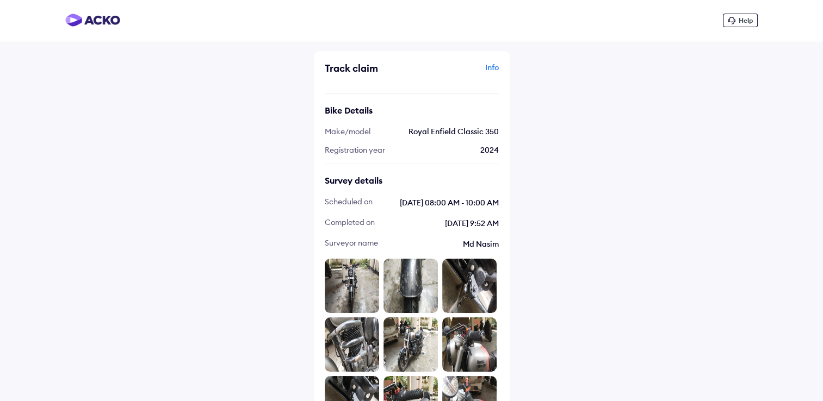
click at [351, 69] on div "Track claim" at bounding box center [367, 68] width 84 height 13
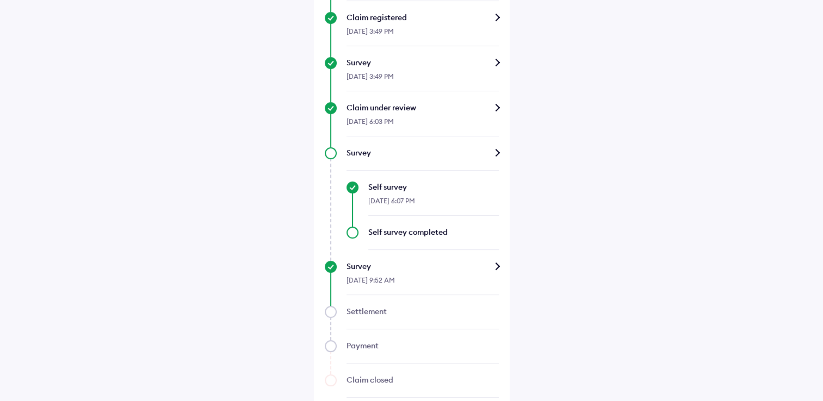
scroll to position [495, 0]
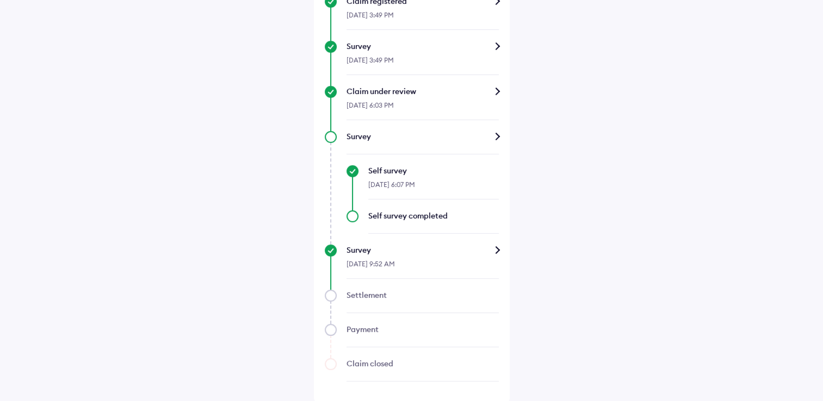
click at [372, 290] on div "Settlement" at bounding box center [423, 295] width 152 height 11
click at [366, 310] on div at bounding box center [423, 307] width 152 height 13
click at [495, 252] on div "Survey" at bounding box center [423, 250] width 152 height 11
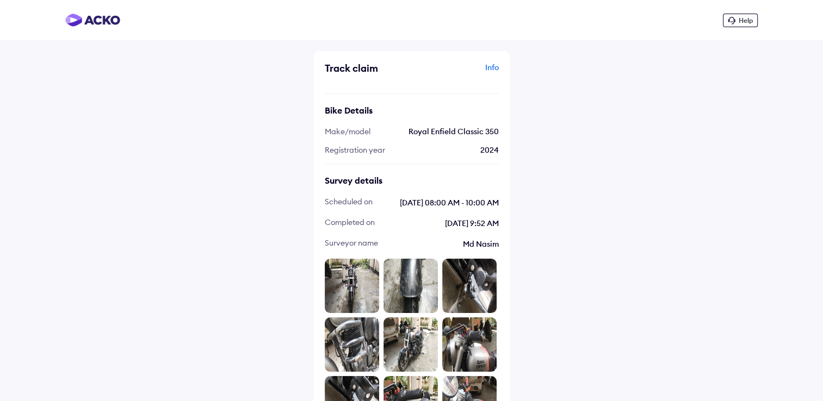
scroll to position [495, 0]
